Goal: Navigation & Orientation: Find specific page/section

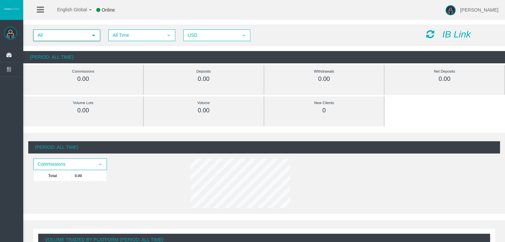
click at [72, 35] on span "All" at bounding box center [61, 35] width 54 height 10
click at [135, 33] on span "All Time" at bounding box center [136, 35] width 54 height 10
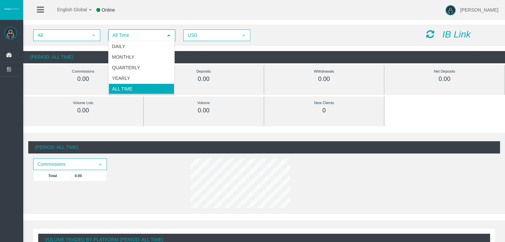
click at [134, 86] on li "All Time" at bounding box center [142, 89] width 66 height 11
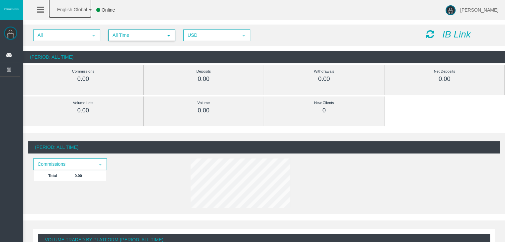
click at [66, 8] on span "English Global" at bounding box center [67, 9] width 38 height 5
click at [72, 9] on span "English Global" at bounding box center [67, 9] width 38 height 5
click at [41, 8] on icon at bounding box center [40, 10] width 7 height 8
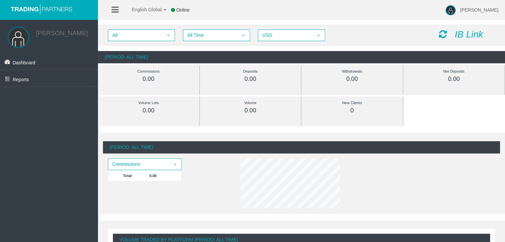
click at [111, 13] on icon at bounding box center [114, 10] width 7 height 8
